Goal: Task Accomplishment & Management: Use online tool/utility

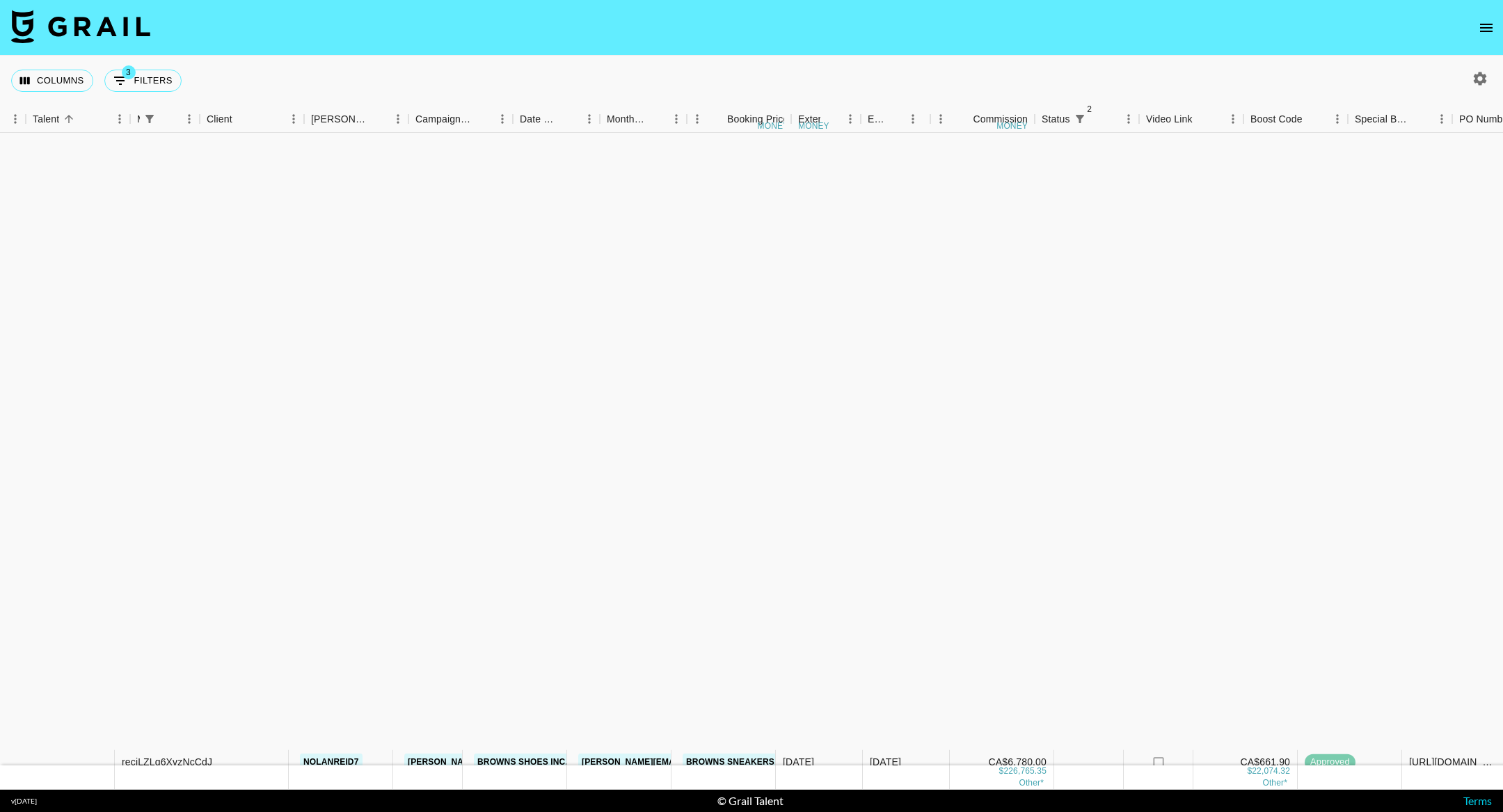
scroll to position [689, 337]
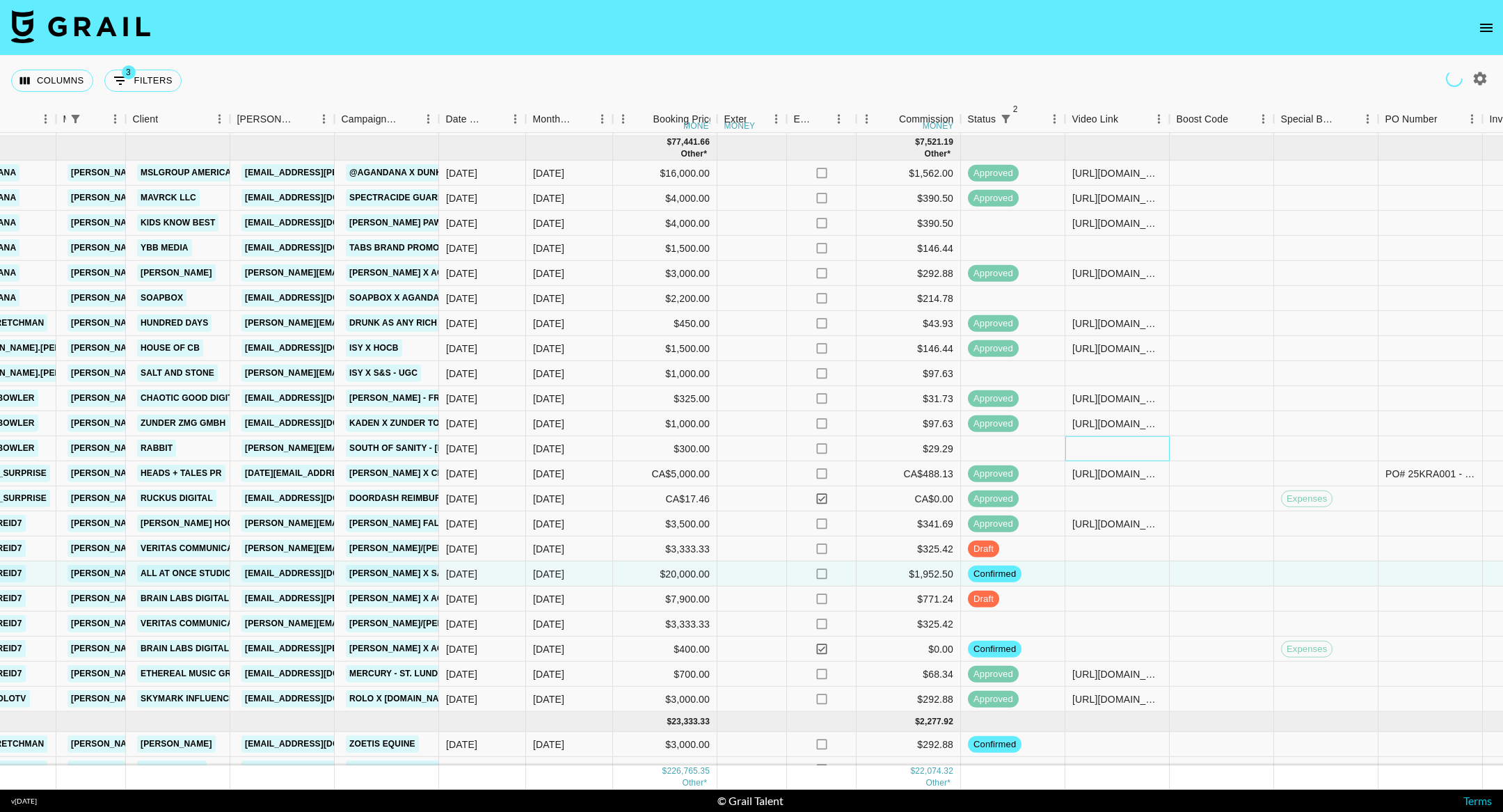
click at [1121, 446] on div at bounding box center [1117, 449] width 104 height 25
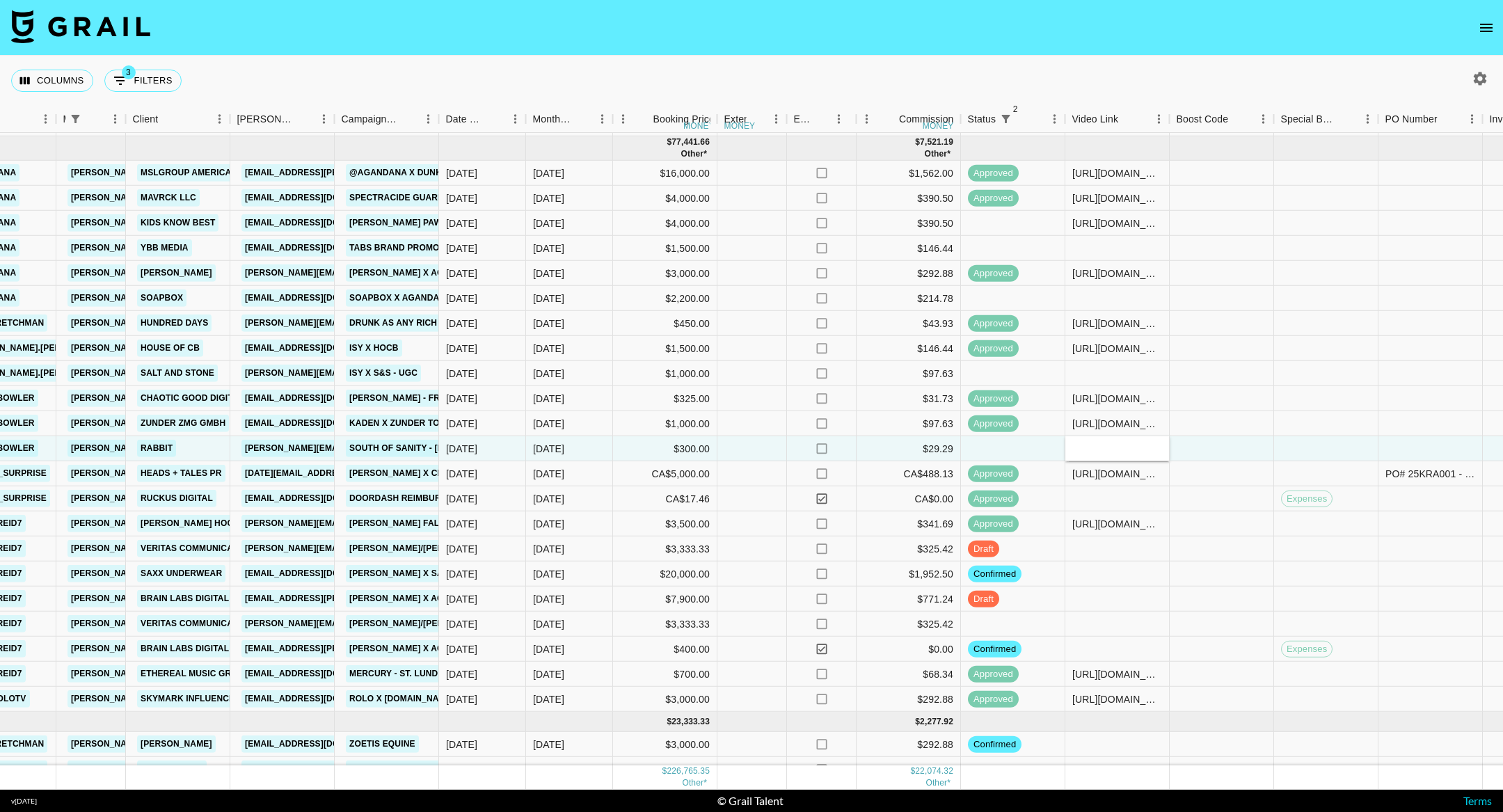
type input "[URL][DOMAIN_NAME]"
click at [1198, 442] on div at bounding box center [1221, 449] width 104 height 25
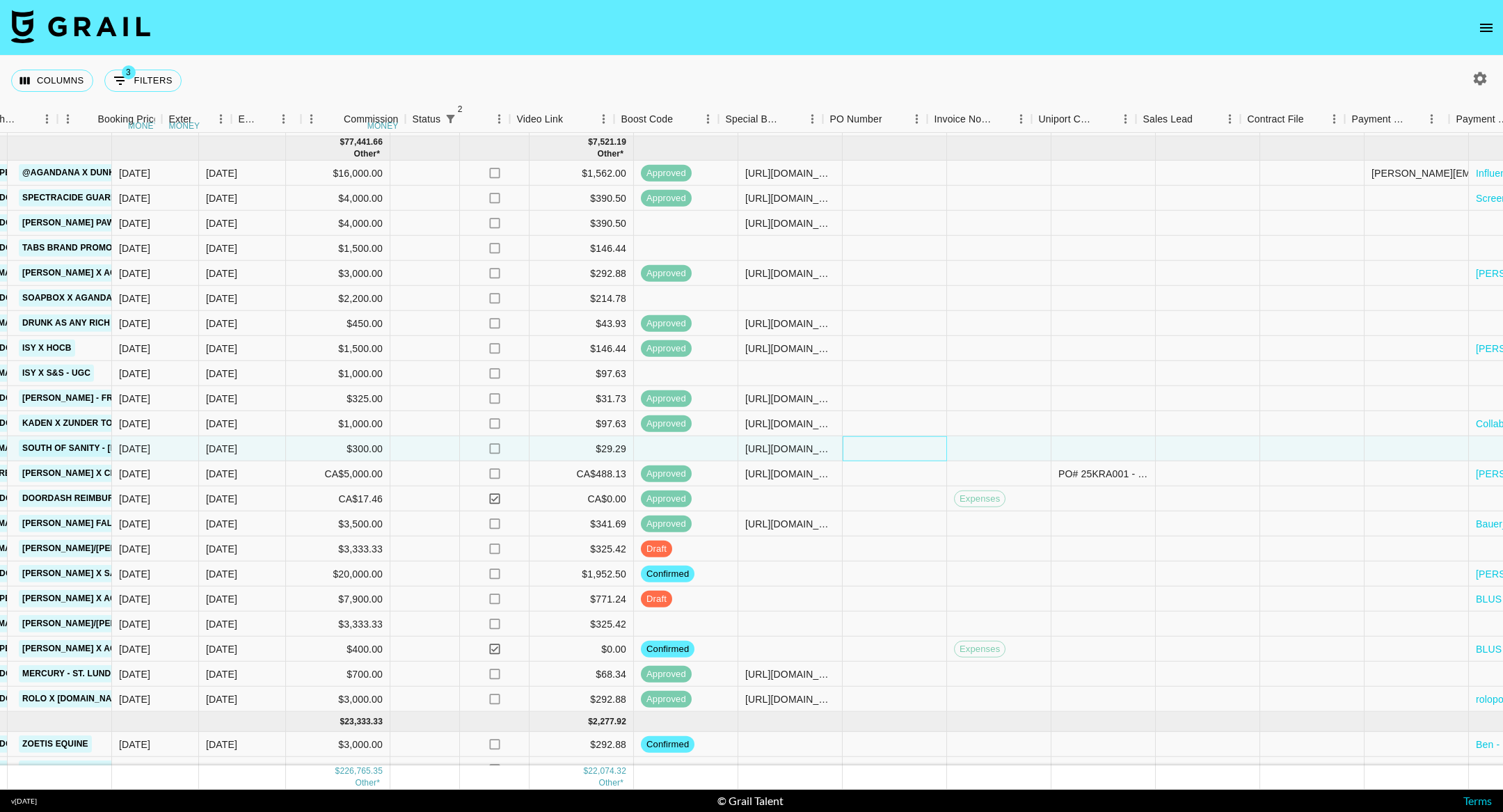
scroll to position [689, 1119]
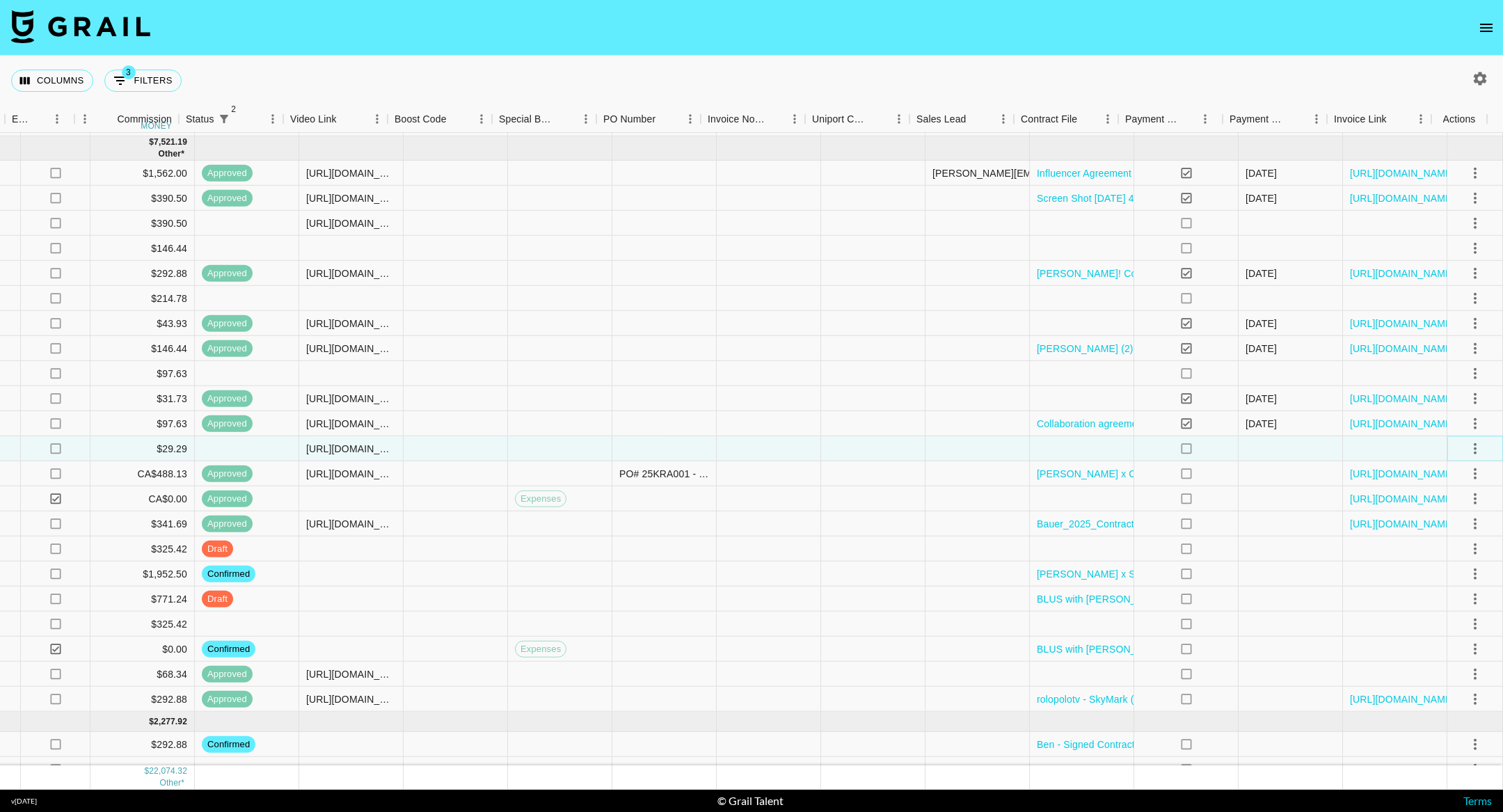
click at [1466, 447] on icon "select merge strategy" at bounding box center [1475, 449] width 17 height 17
click at [1456, 475] on li "Confirm" at bounding box center [1458, 478] width 91 height 25
click at [1454, 570] on div "Approve" at bounding box center [1445, 579] width 43 height 17
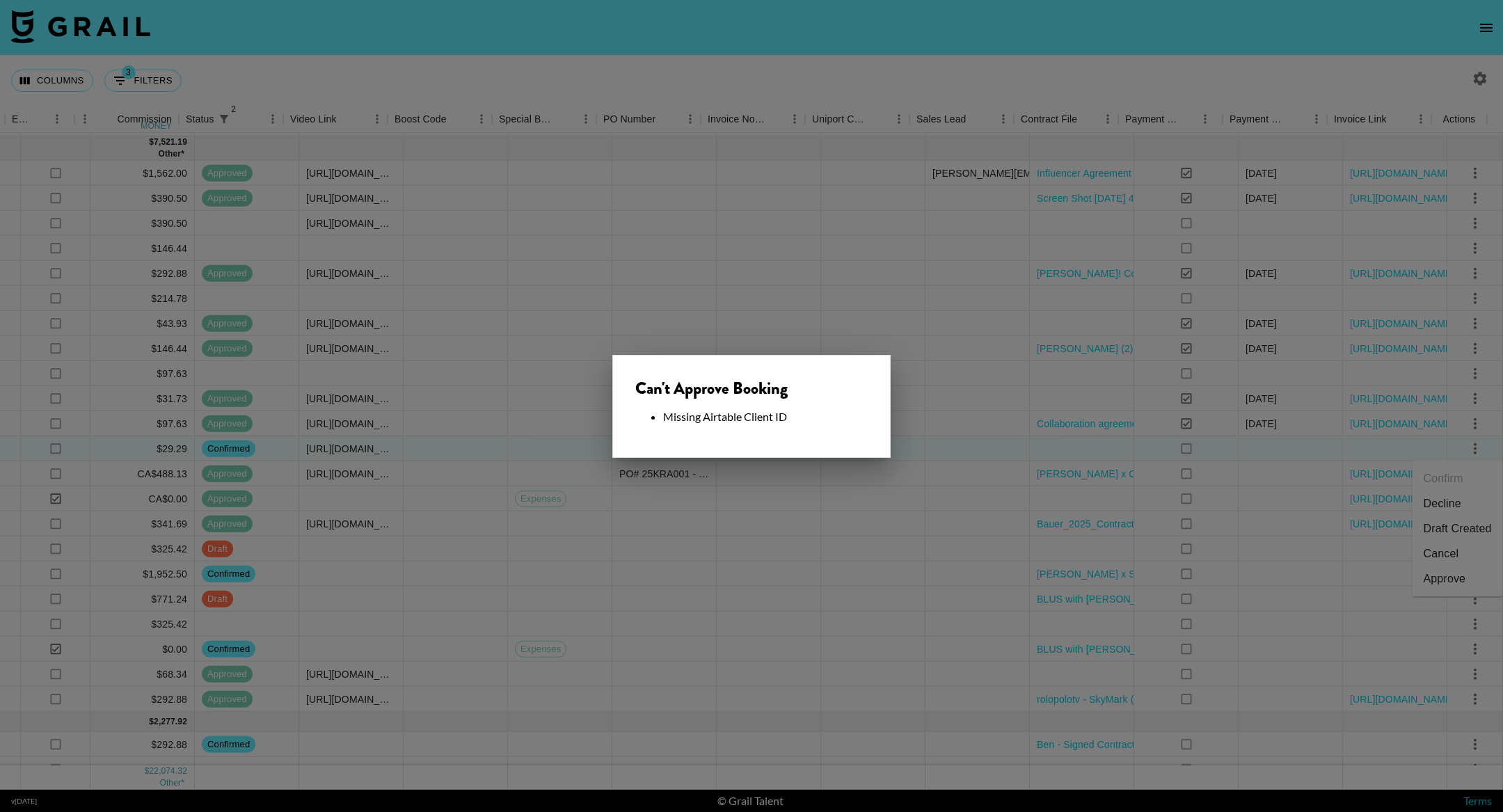
click at [864, 485] on div at bounding box center [751, 406] width 1503 height 812
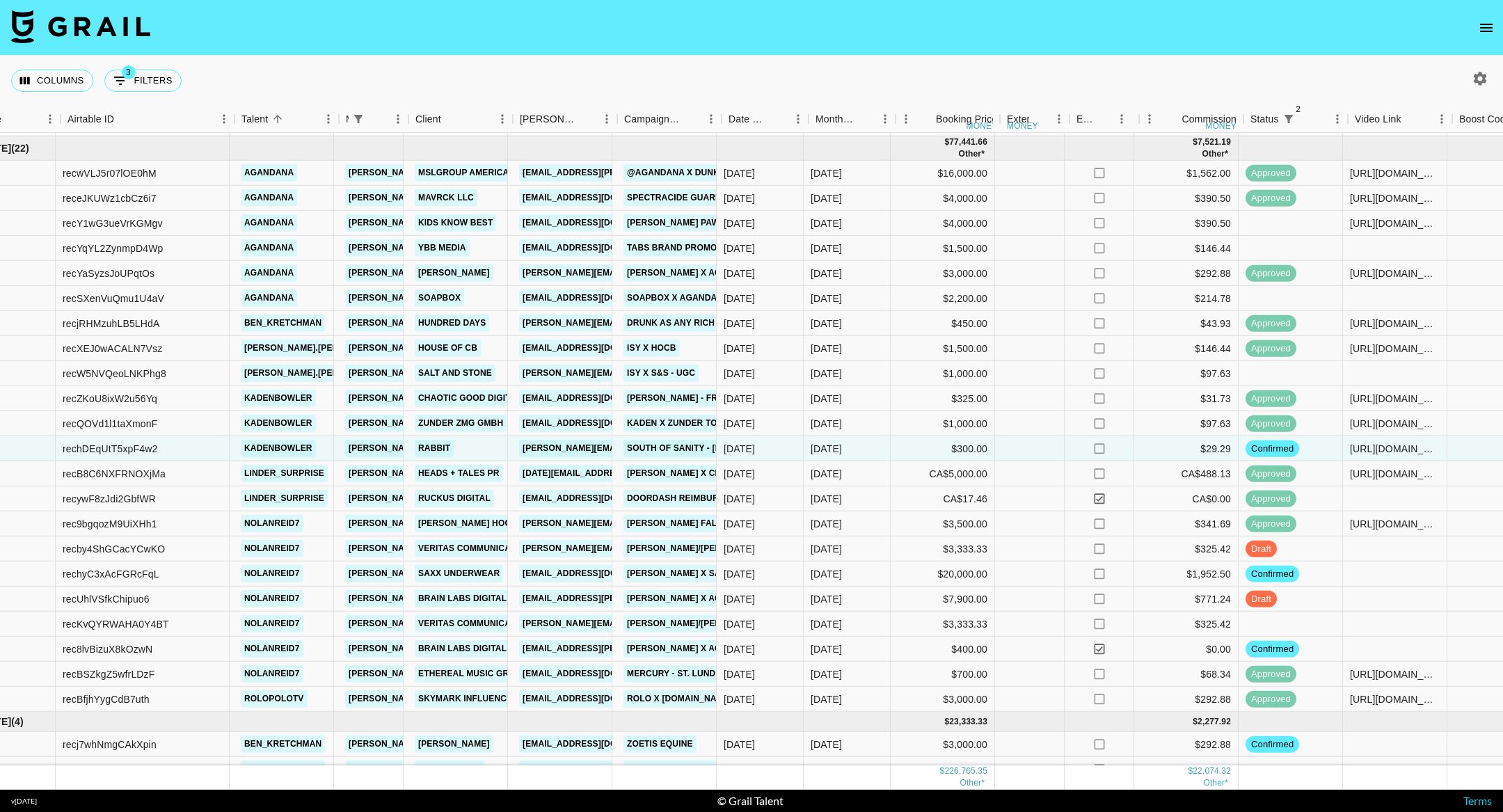
scroll to position [689, 51]
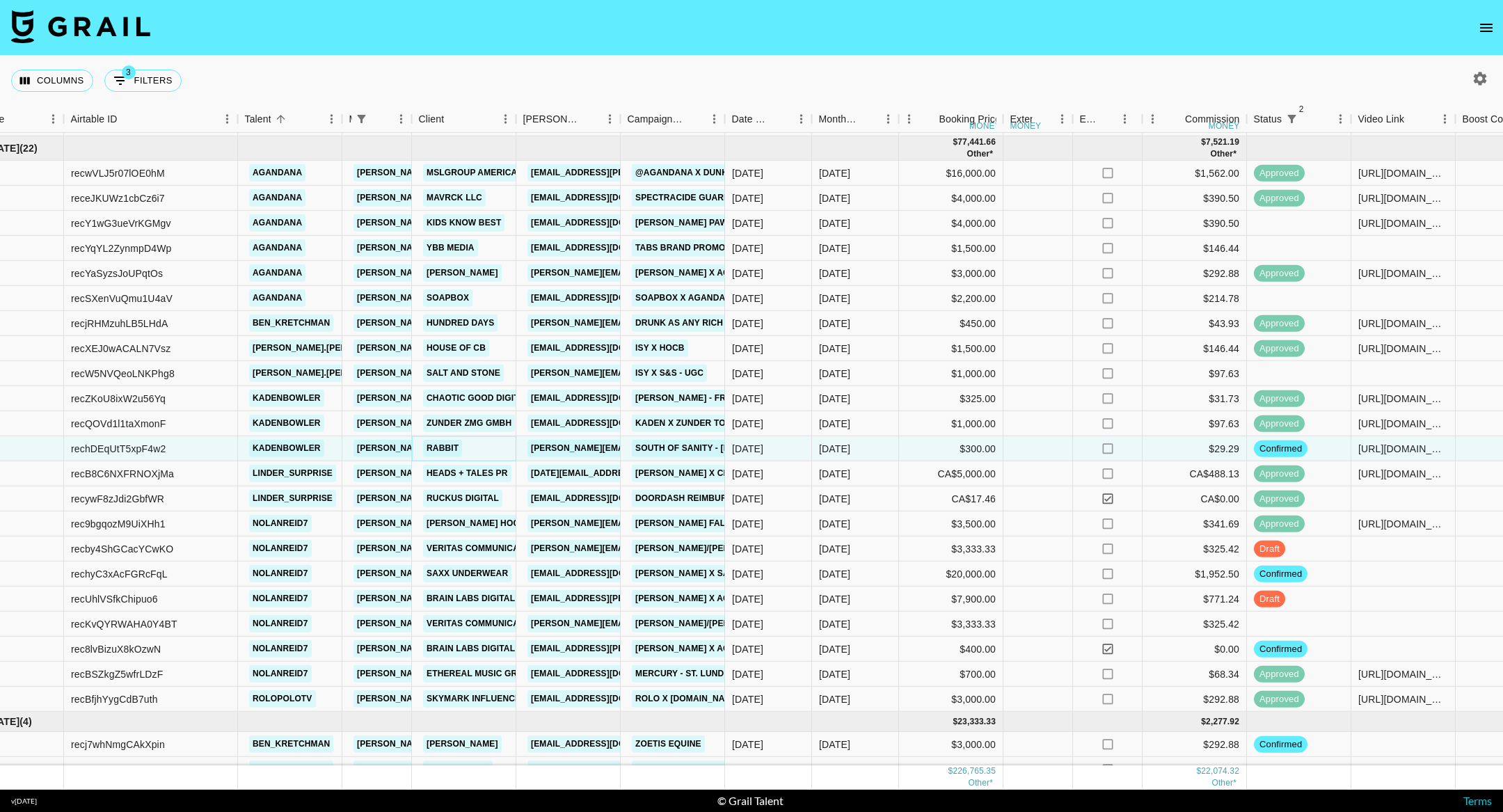
click at [436, 449] on link "Rabbit" at bounding box center [442, 448] width 39 height 18
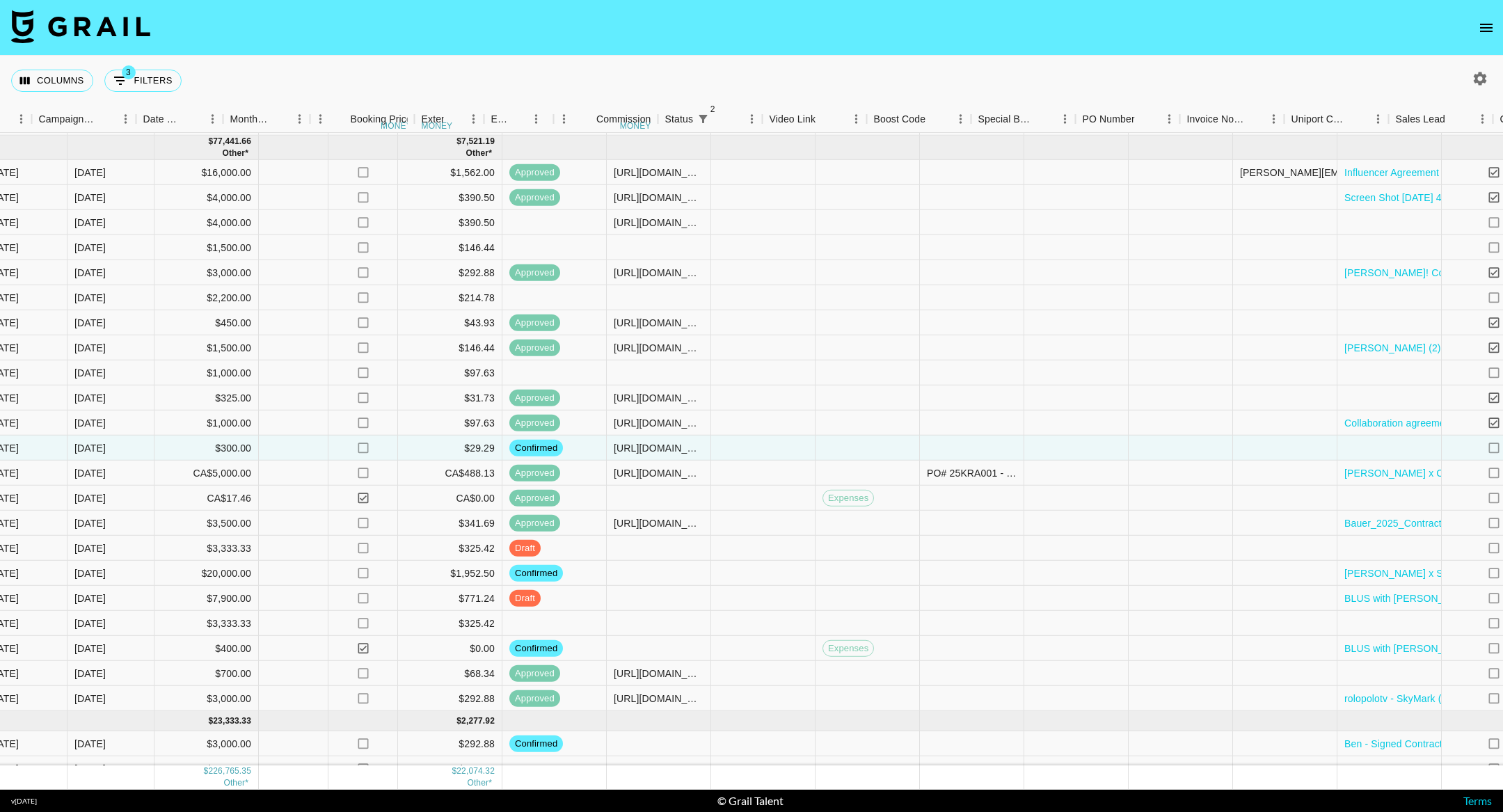
scroll to position [689, 1119]
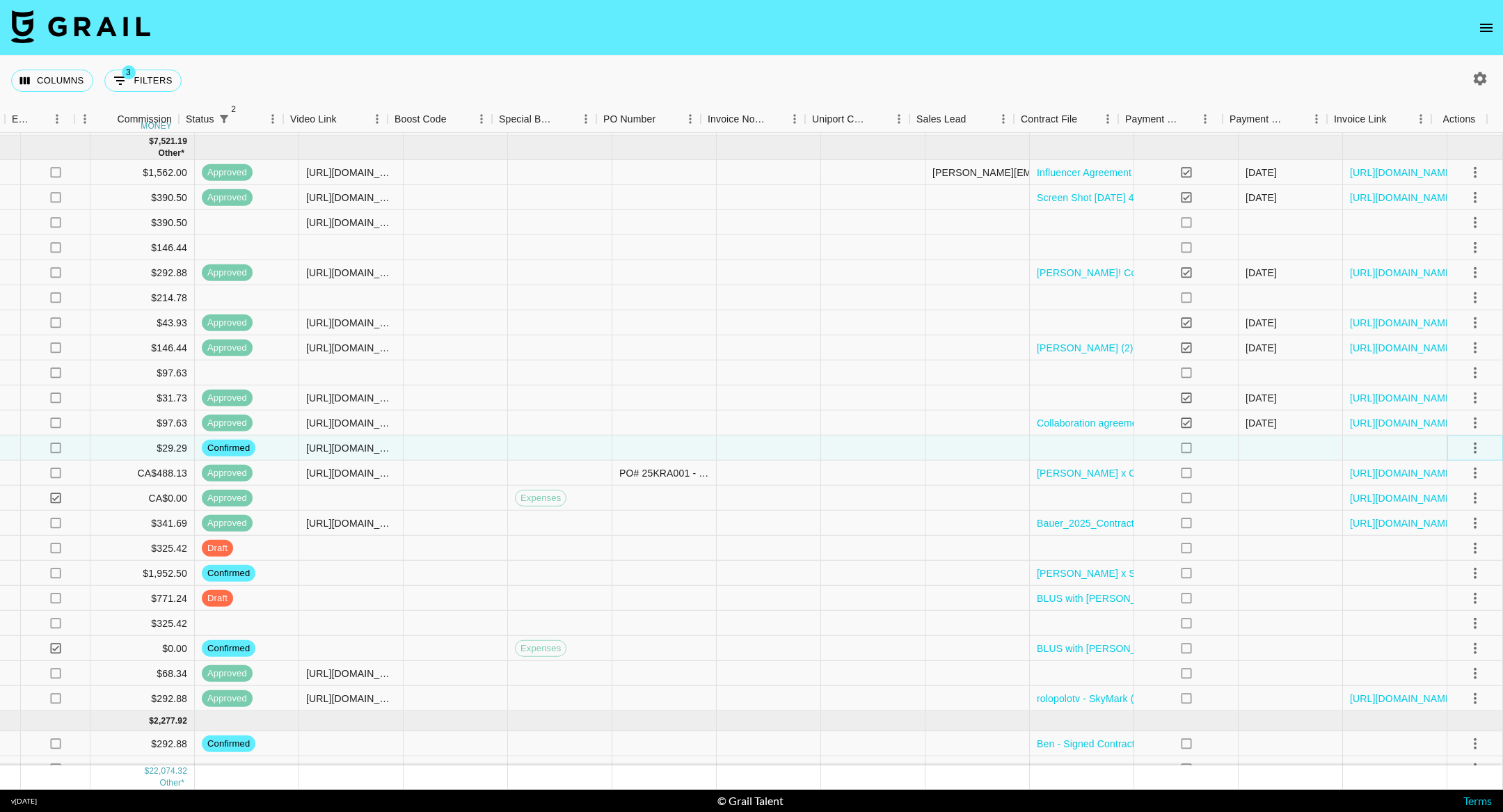
click at [1466, 448] on icon "select merge strategy" at bounding box center [1475, 448] width 17 height 17
click at [1452, 572] on div "Approve" at bounding box center [1445, 577] width 43 height 17
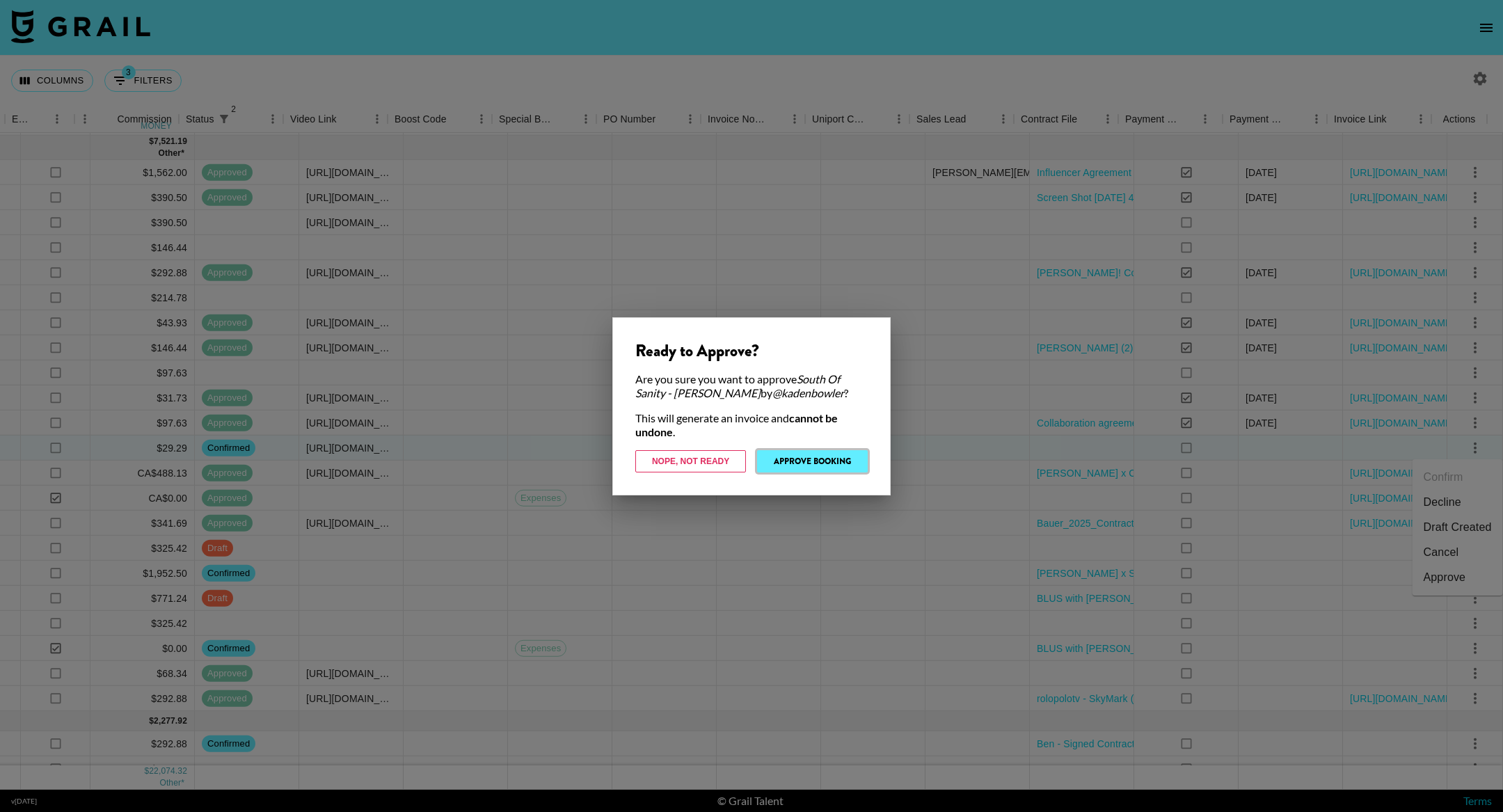
click at [797, 461] on button "Approve Booking" at bounding box center [812, 461] width 111 height 22
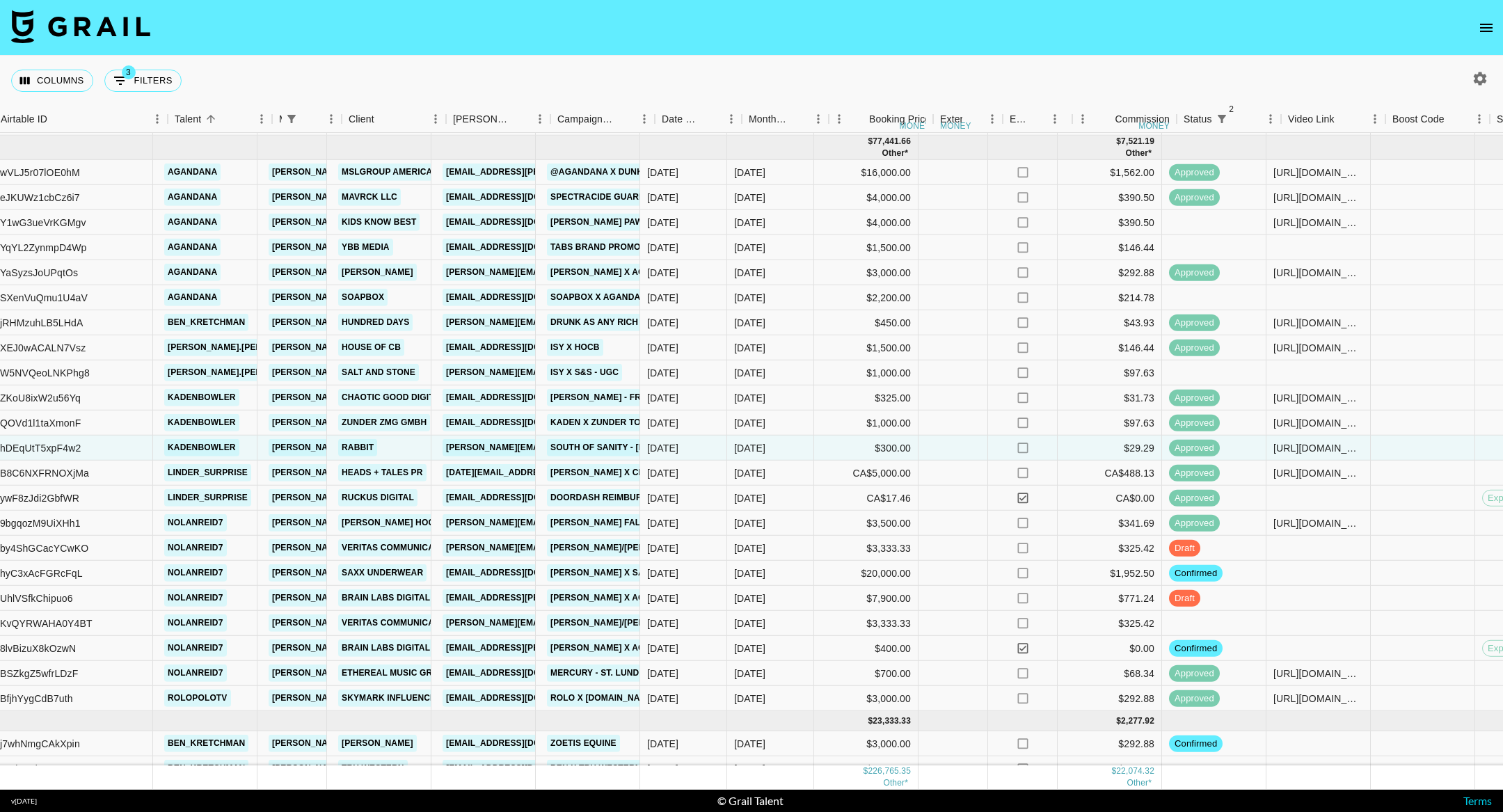
scroll to position [689, 140]
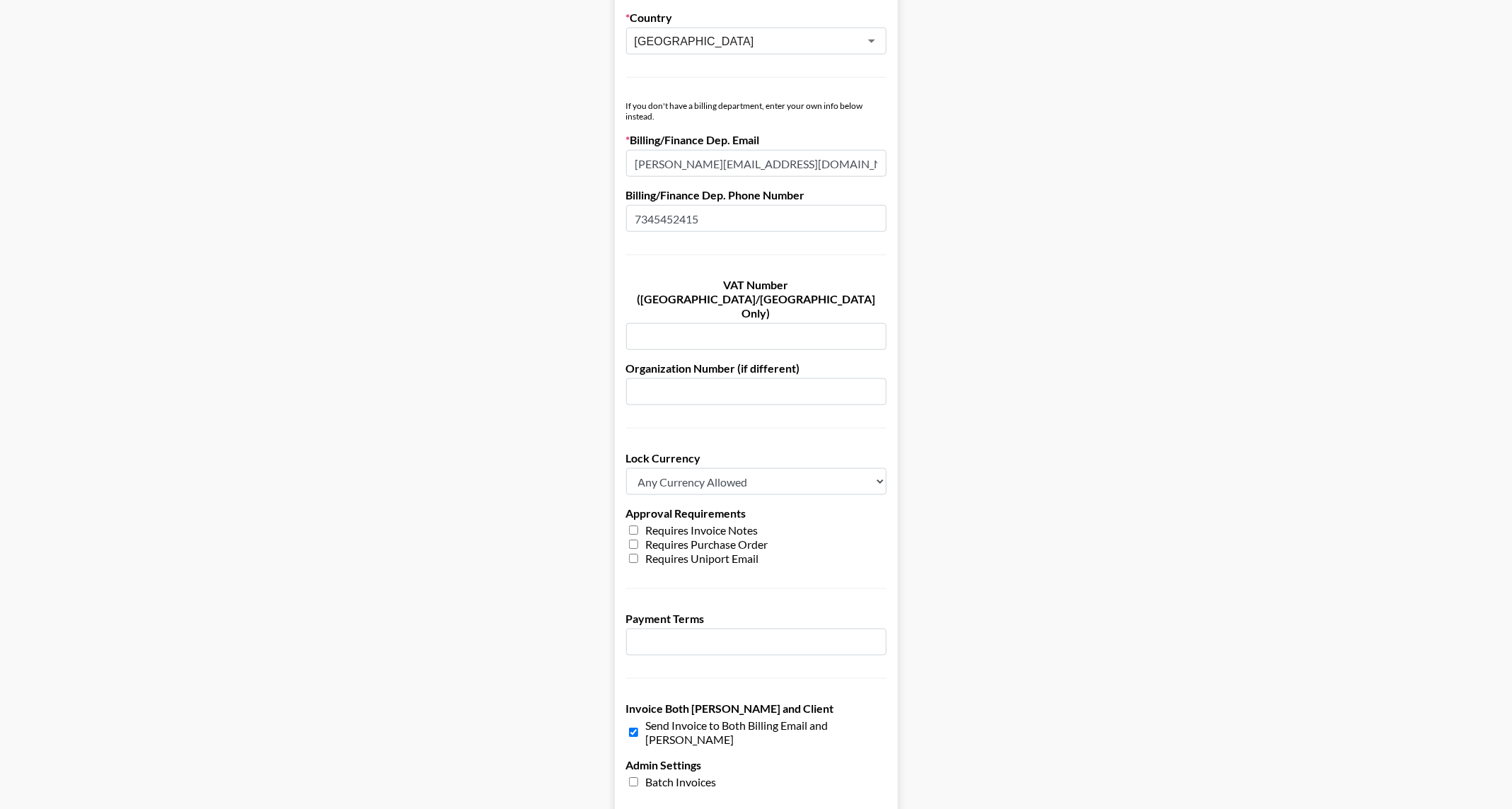
scroll to position [808, 0]
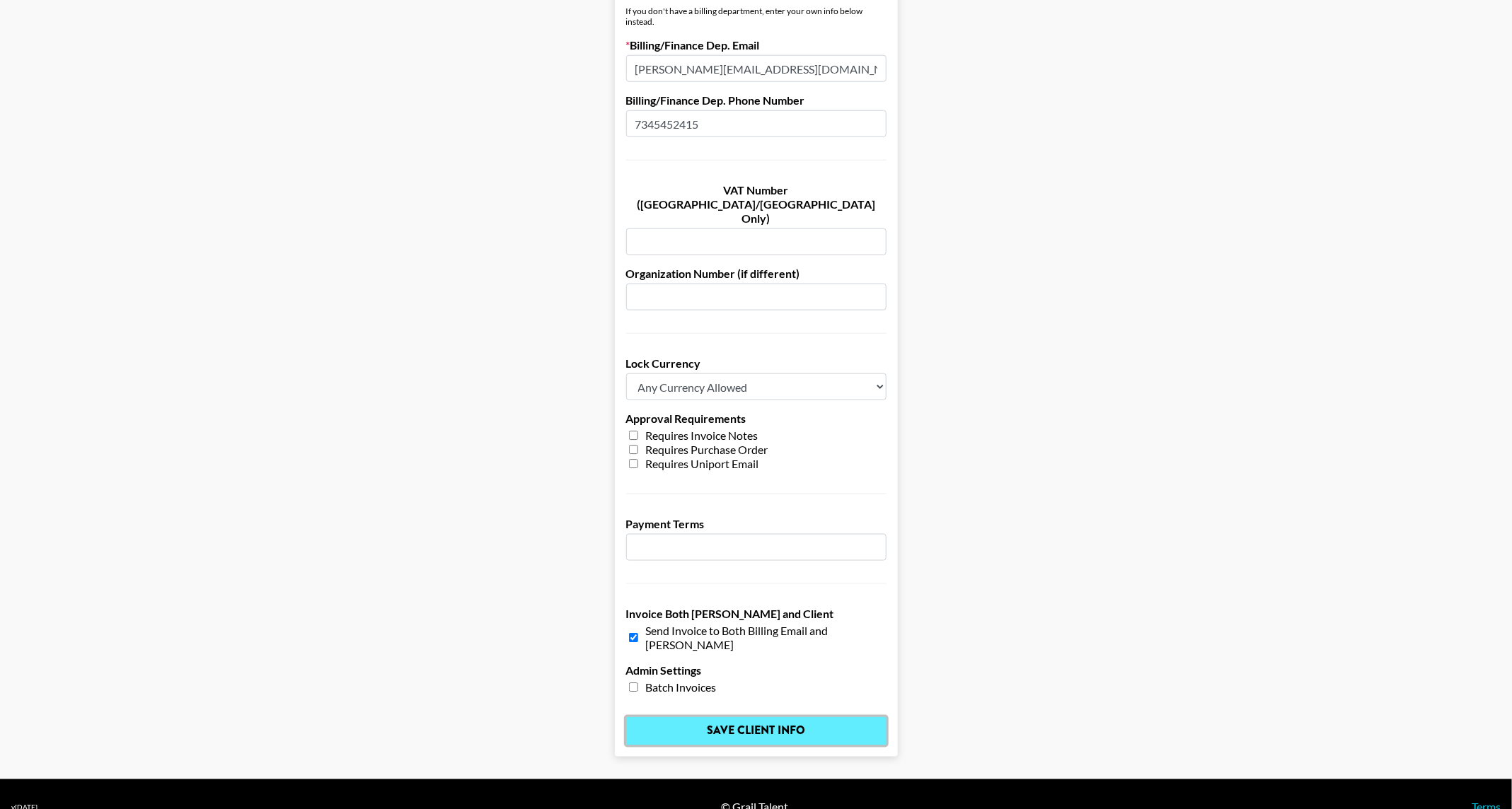
click at [742, 717] on input "Save Client Info" at bounding box center [756, 730] width 260 height 28
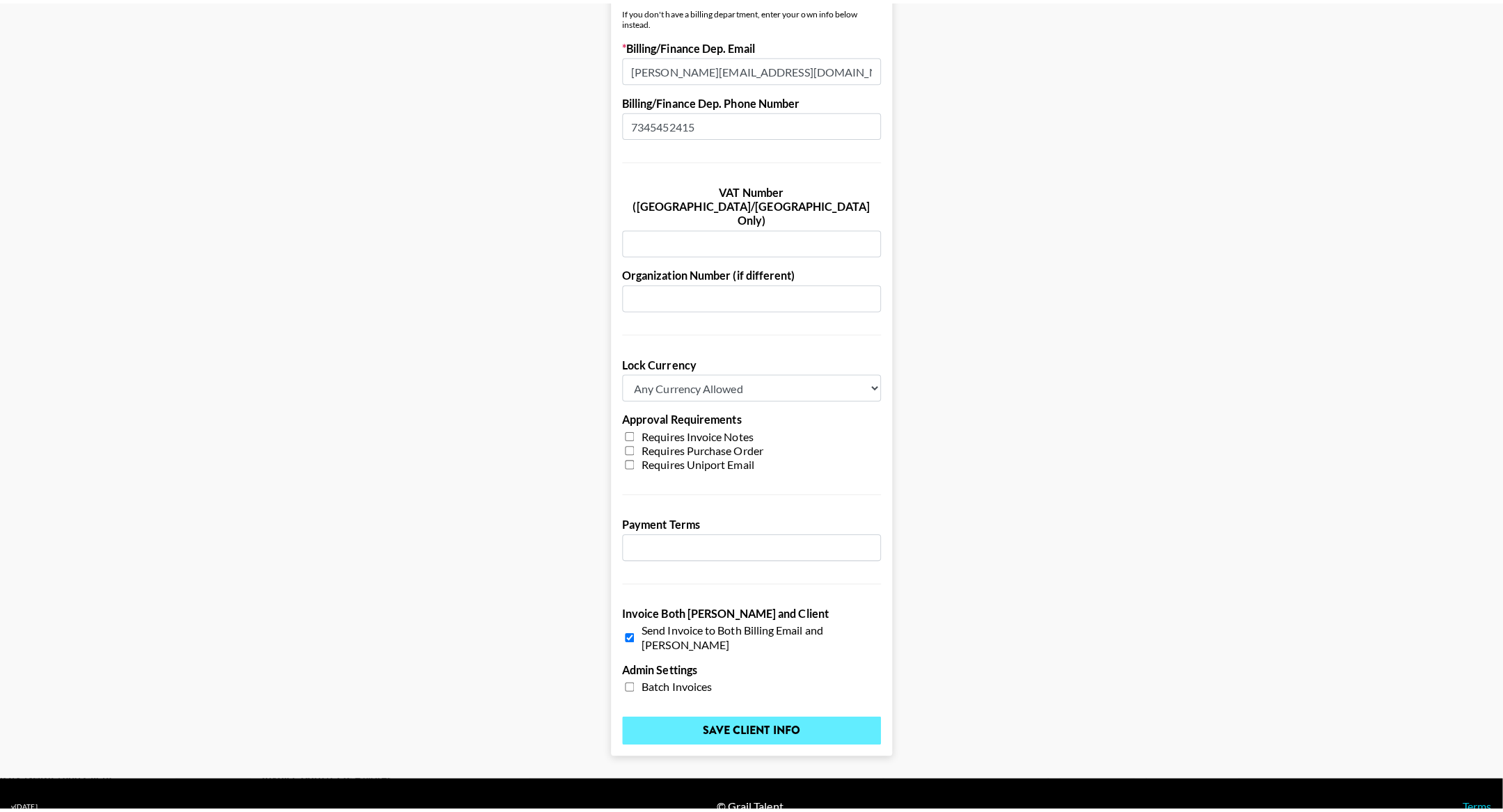
scroll to position [0, 0]
